Goal: Transaction & Acquisition: Book appointment/travel/reservation

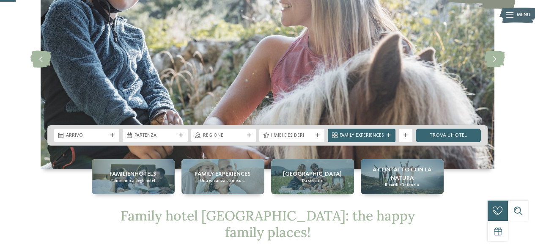
click at [105, 127] on div "Arrivo Partenza" at bounding box center [267, 135] width 440 height 20
click at [105, 129] on div "Arrivo" at bounding box center [86, 136] width 65 height 14
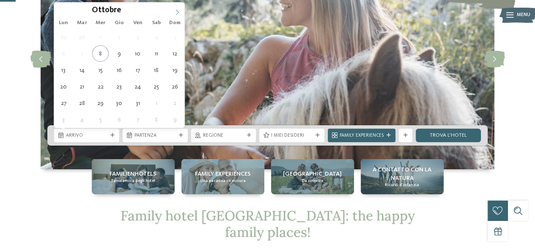
click at [174, 16] on span at bounding box center [177, 10] width 14 height 14
type div "27.12.2025"
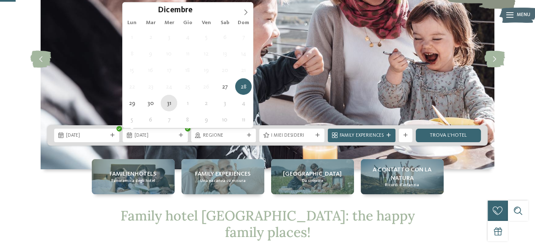
type div "31.12.2025"
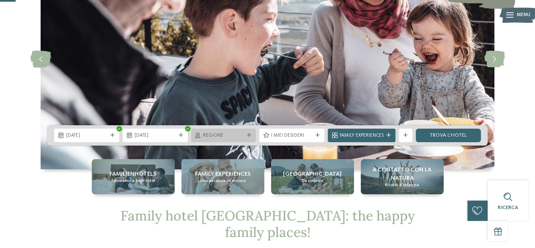
click at [232, 137] on span "Regione" at bounding box center [223, 135] width 41 height 7
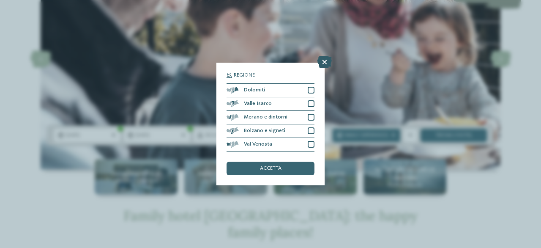
click at [324, 63] on icon at bounding box center [325, 62] width 14 height 12
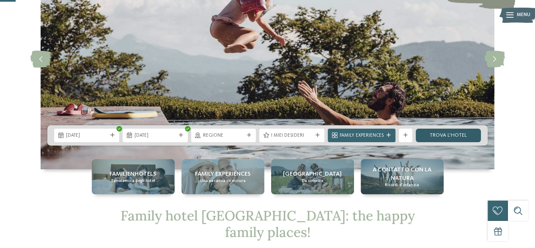
click at [455, 139] on link "trova l’hotel" at bounding box center [448, 136] width 65 height 14
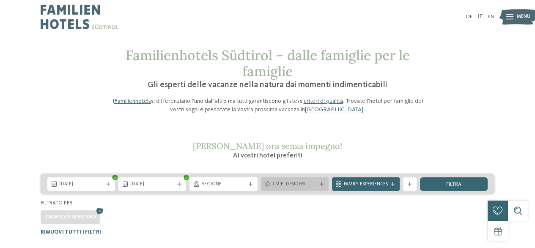
click at [322, 185] on icon at bounding box center [322, 184] width 4 height 4
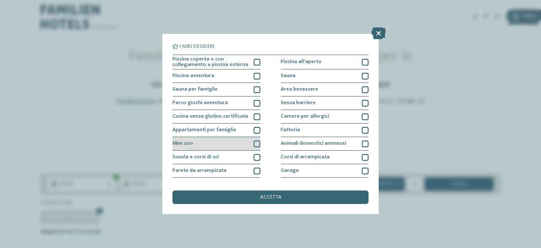
click at [257, 143] on div at bounding box center [257, 143] width 7 height 7
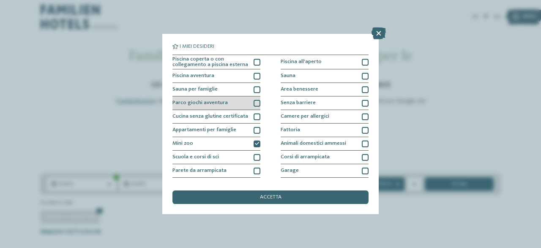
click at [254, 104] on div at bounding box center [257, 103] width 7 height 7
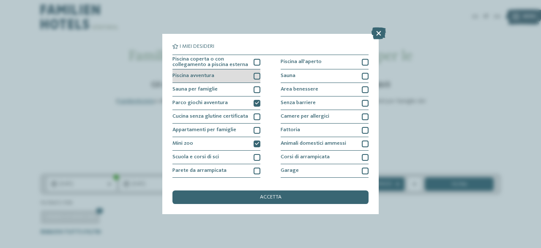
click at [255, 75] on div at bounding box center [257, 76] width 7 height 7
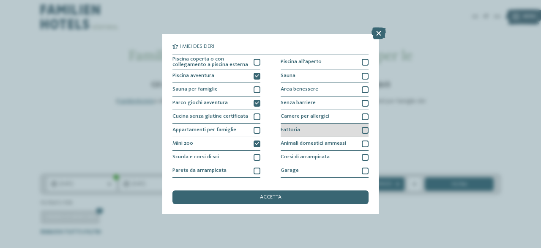
click at [363, 129] on div at bounding box center [365, 130] width 7 height 7
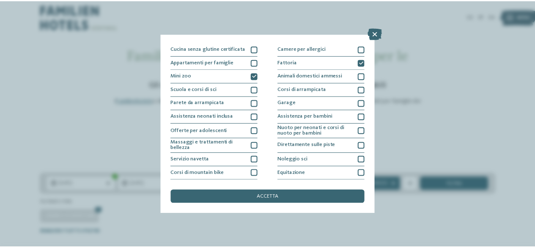
scroll to position [56, 0]
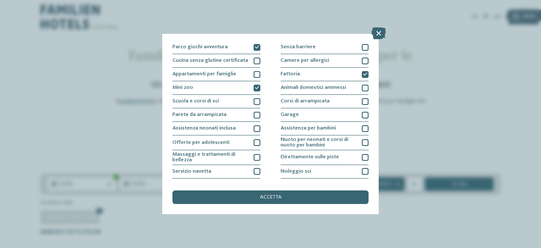
click at [317, 189] on div "I miei desideri Piscina coperta o con collegamento a piscina esterna Piscina al…" at bounding box center [271, 124] width 196 height 160
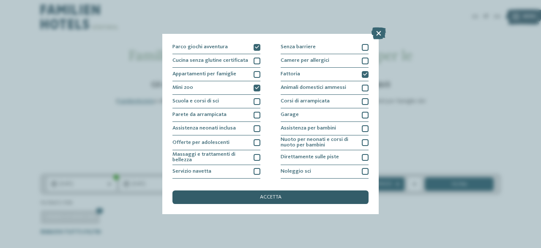
click at [317, 191] on div "accetta" at bounding box center [271, 197] width 196 height 14
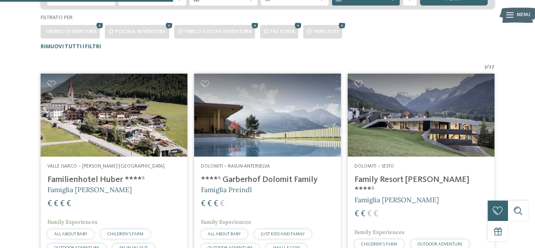
scroll to position [209, 0]
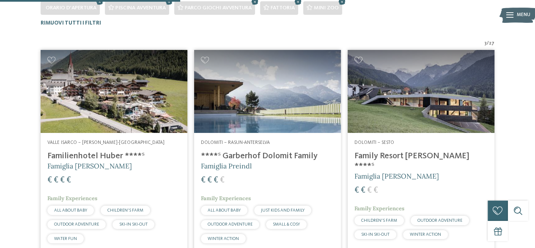
click at [423, 105] on img at bounding box center [421, 91] width 147 height 82
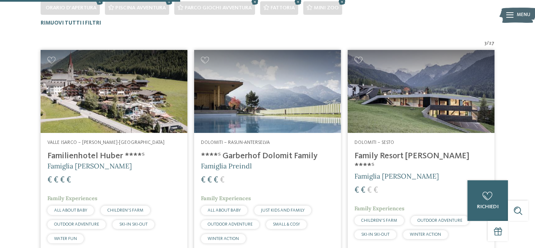
click at [313, 89] on img at bounding box center [267, 91] width 147 height 82
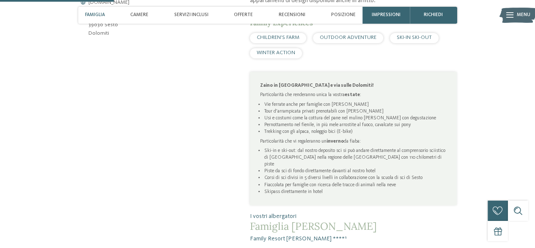
scroll to position [592, 0]
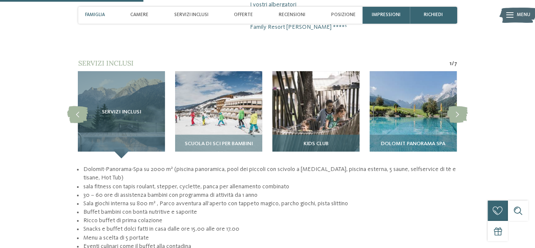
click at [329, 110] on img at bounding box center [315, 114] width 87 height 87
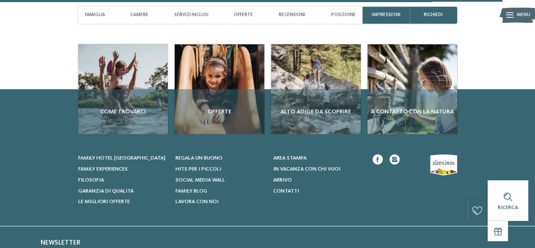
scroll to position [2072, 0]
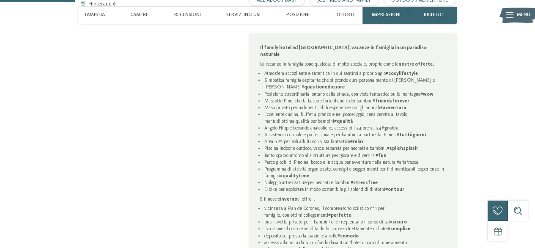
scroll to position [381, 0]
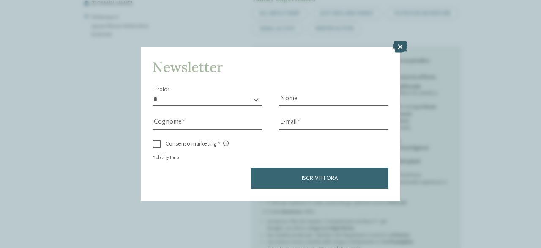
click at [403, 46] on icon at bounding box center [400, 47] width 14 height 12
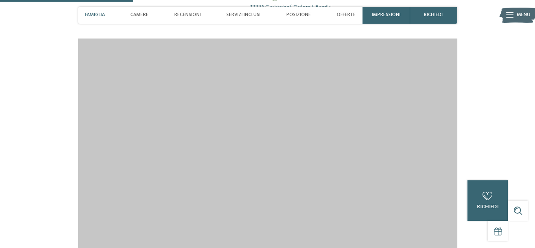
scroll to position [677, 0]
